Goal: Task Accomplishment & Management: Use online tool/utility

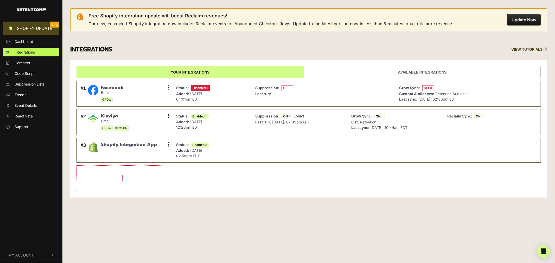
click at [22, 27] on span "Shopify Update" at bounding box center [35, 28] width 40 height 6
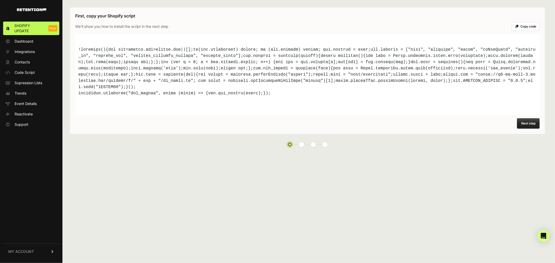
click at [526, 25] on button "Copy code" at bounding box center [526, 26] width 28 height 9
click at [524, 120] on button "Next step" at bounding box center [528, 123] width 23 height 10
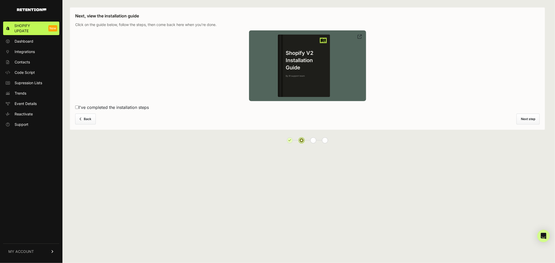
click at [328, 67] on h4 "Shopify V2 Installation Guide" at bounding box center [306, 60] width 47 height 22
click at [87, 123] on button "Back" at bounding box center [85, 119] width 21 height 11
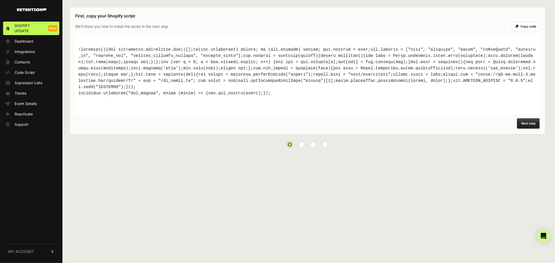
click at [526, 28] on button "Copy code" at bounding box center [526, 26] width 28 height 9
click at [29, 73] on span "Code Script" at bounding box center [25, 72] width 20 height 5
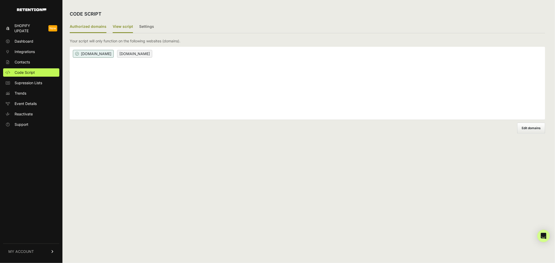
click at [123, 26] on label "View script" at bounding box center [123, 27] width 20 height 12
click at [120, 27] on label "View script" at bounding box center [123, 27] width 20 height 12
click at [0, 0] on input "View script" at bounding box center [0, 0] width 0 height 0
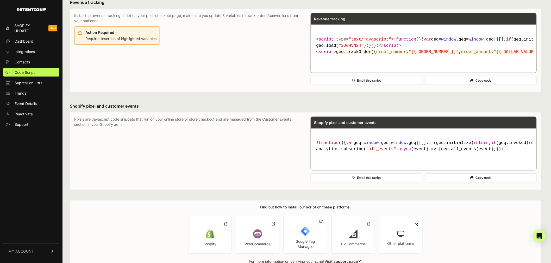
scroll to position [289, 0]
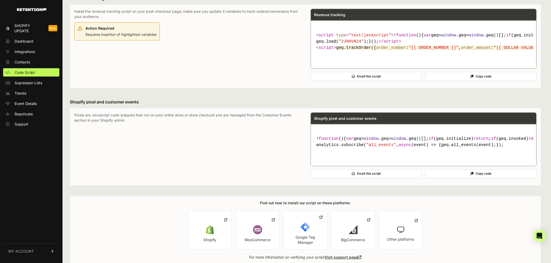
click at [477, 178] on button "Copy code" at bounding box center [480, 174] width 111 height 9
click at [24, 24] on span "Shopify Update" at bounding box center [29, 28] width 30 height 10
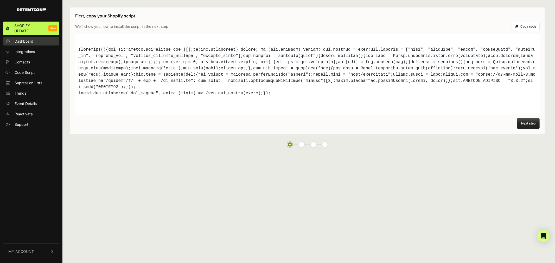
click at [40, 38] on link "Dashboard" at bounding box center [31, 41] width 56 height 8
